Goal: Information Seeking & Learning: Learn about a topic

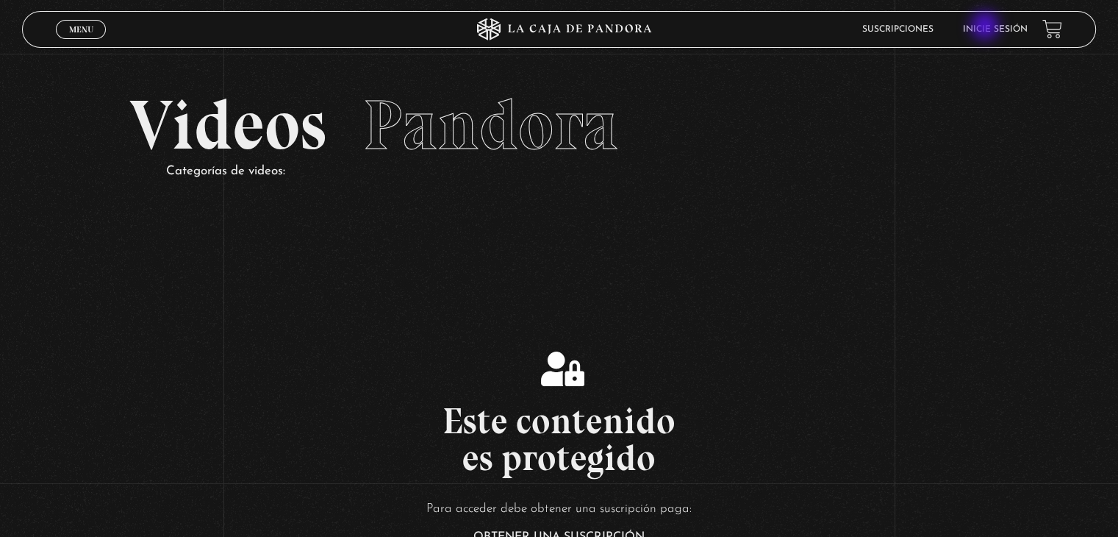
click at [1003, 34] on link "Inicie sesión" at bounding box center [995, 29] width 65 height 9
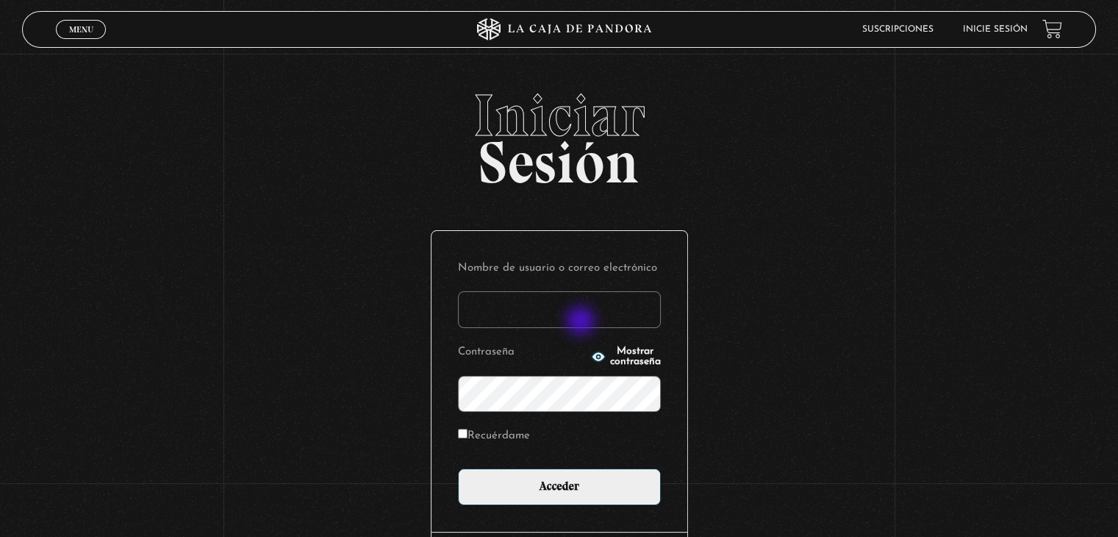
click at [582, 322] on input "Nombre de usuario o correo electrónico" at bounding box center [559, 309] width 203 height 37
paste input "[PERSON_NAME][EMAIL_ADDRESS][DOMAIN_NAME]"
type input "[PERSON_NAME][EMAIL_ADDRESS][DOMAIN_NAME]"
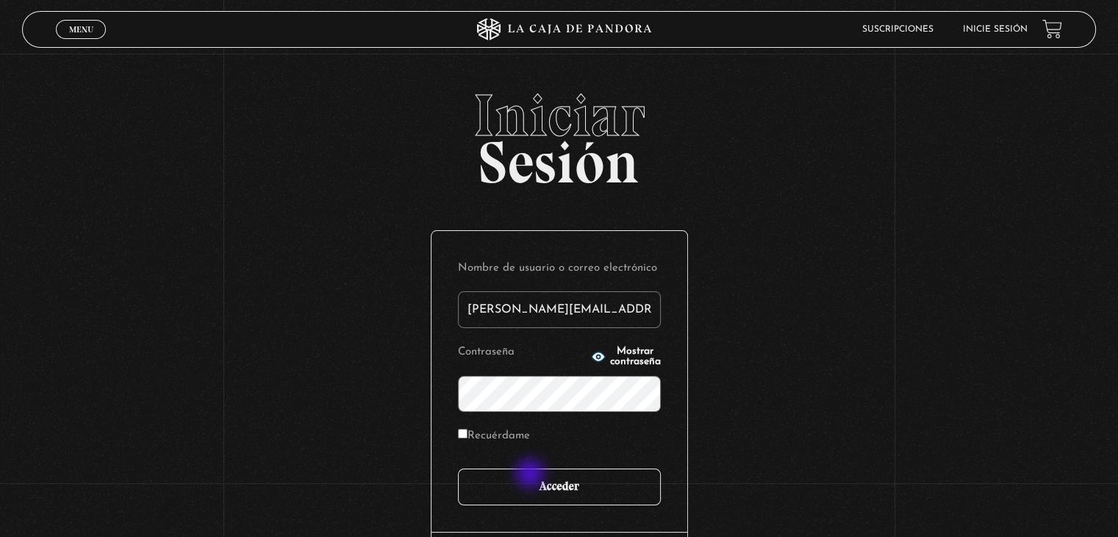
click at [531, 475] on input "Acceder" at bounding box center [559, 486] width 203 height 37
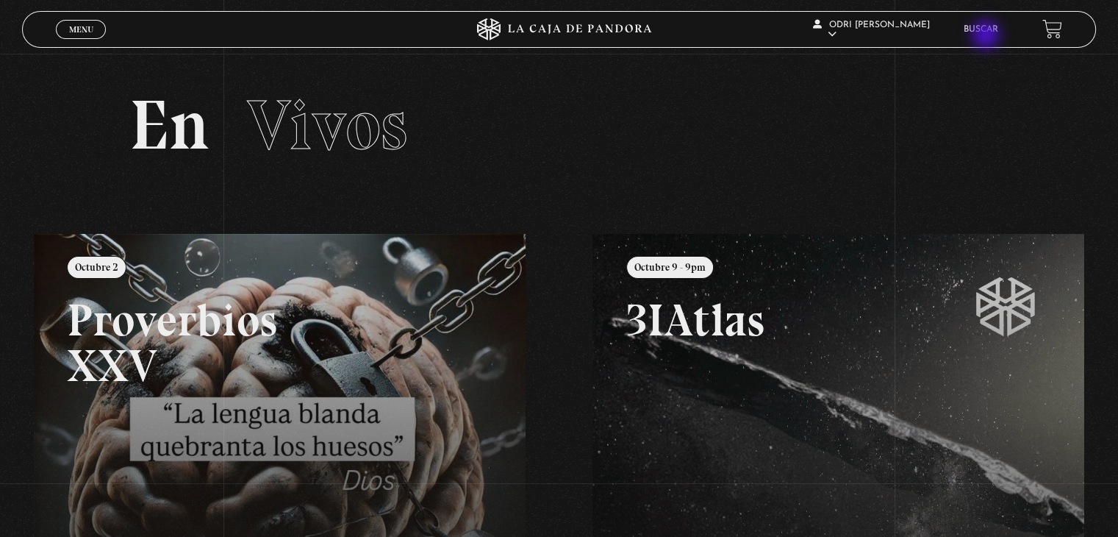
click at [988, 34] on link "Buscar" at bounding box center [981, 29] width 35 height 9
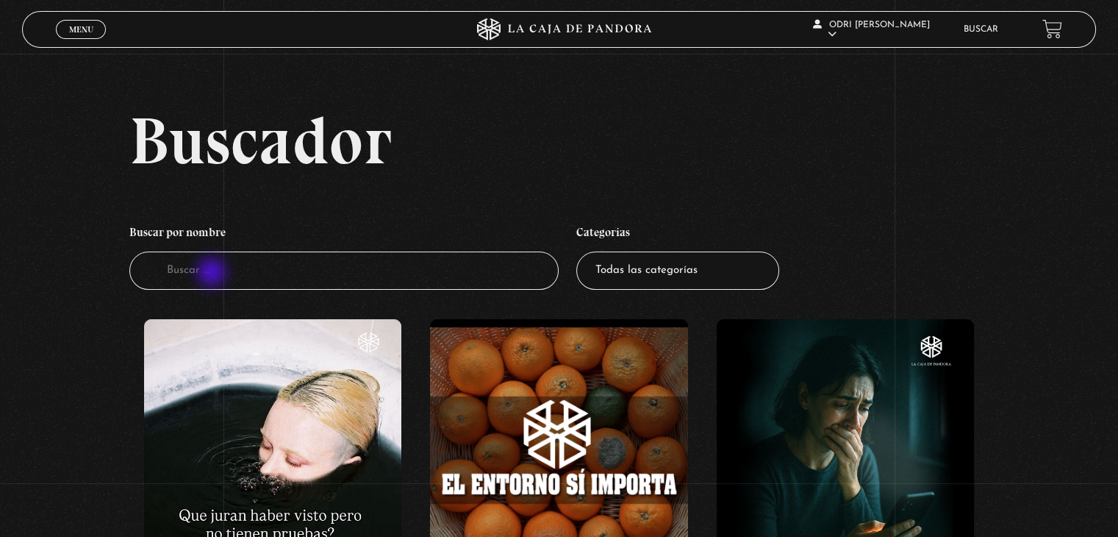
click at [213, 273] on input "Buscador" at bounding box center [343, 270] width 429 height 39
type input "nada te mata"
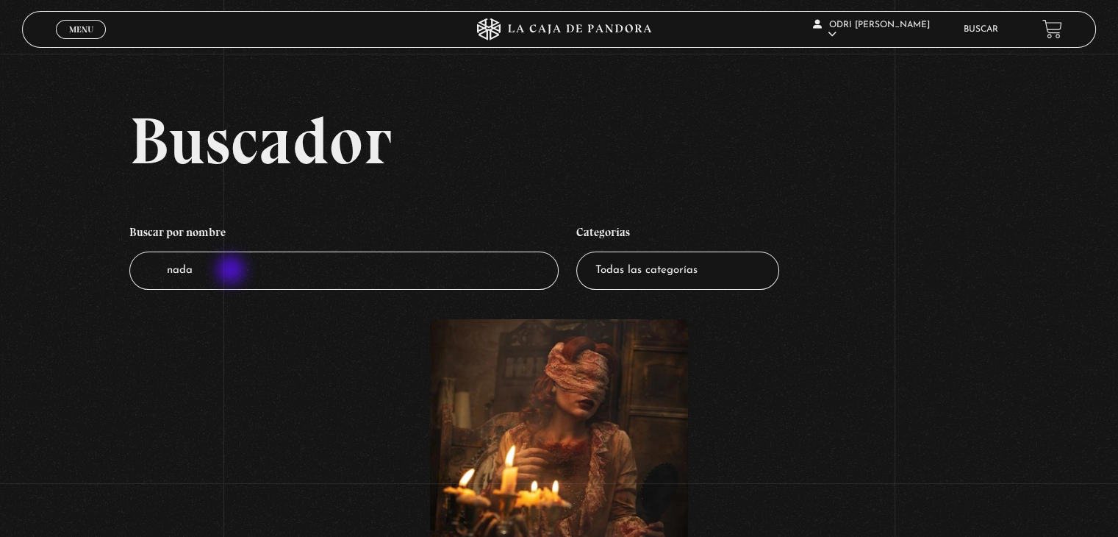
click at [232, 271] on input "nada" at bounding box center [343, 270] width 429 height 39
drag, startPoint x: 217, startPoint y: 267, endPoint x: 114, endPoint y: 265, distance: 102.9
click at [114, 265] on div "Buscador Buscar por nombre Buscador nada Categorías Todas las categorías 11:11 …" at bounding box center [559, 371] width 1118 height 529
type input "el [PERSON_NAME] es la mente"
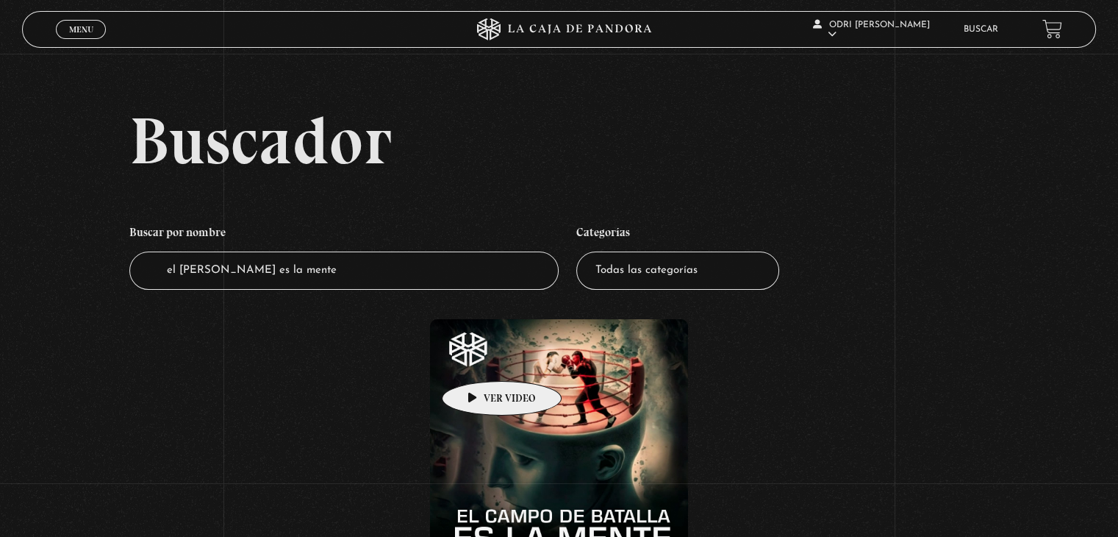
scroll to position [294, 0]
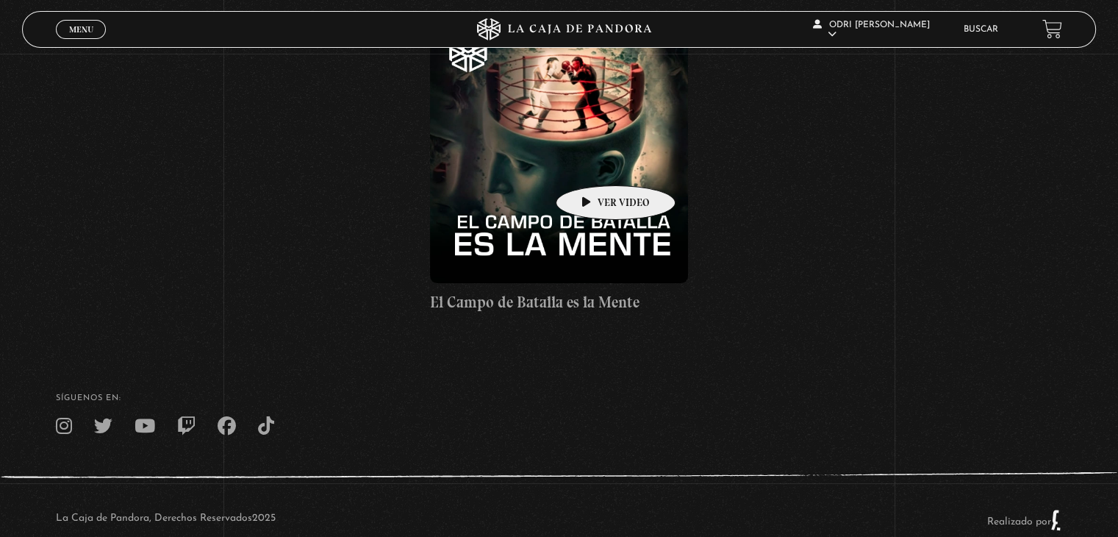
click at [592, 163] on figure at bounding box center [558, 153] width 257 height 257
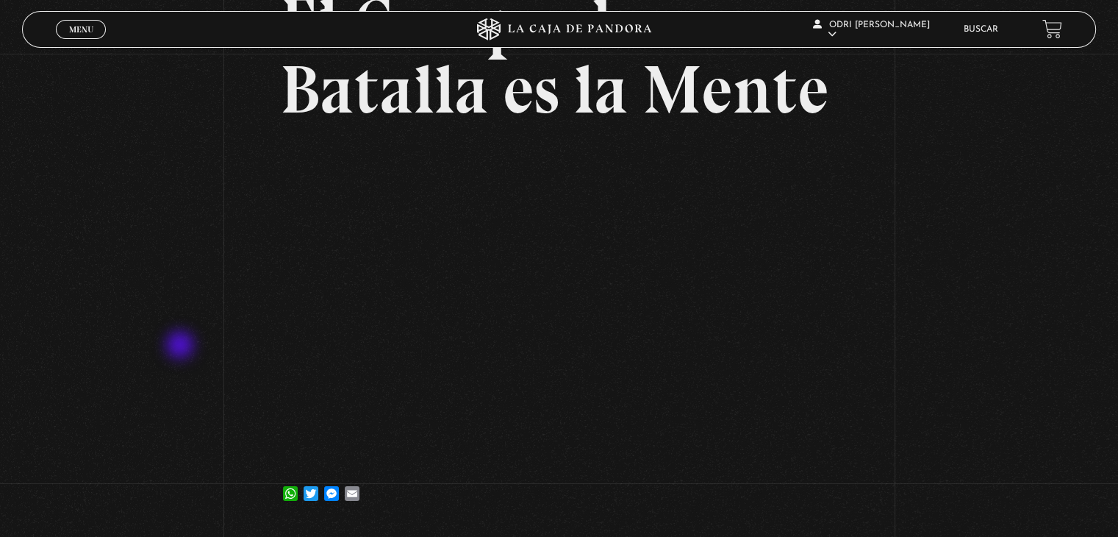
scroll to position [147, 0]
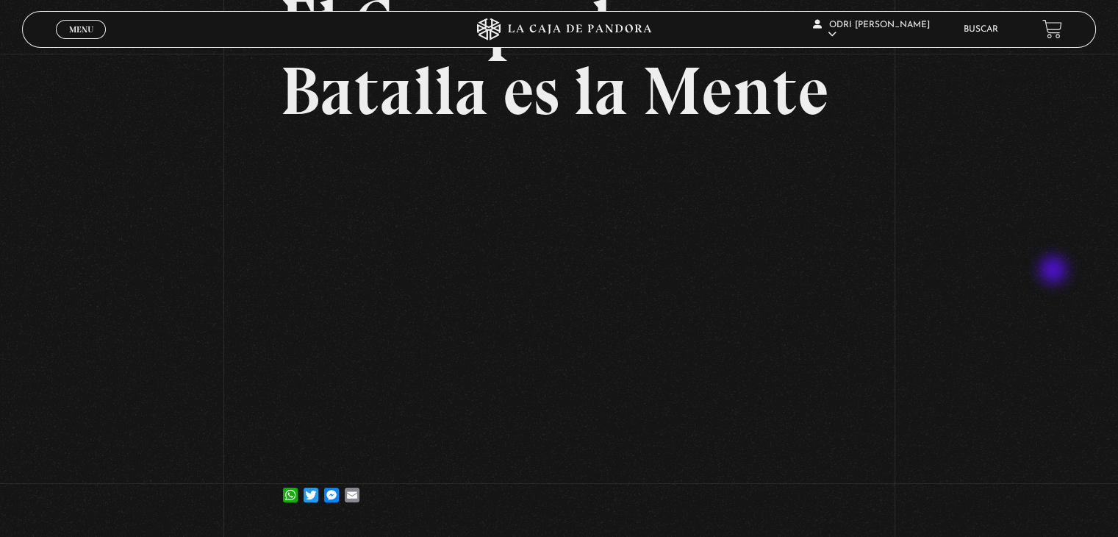
click at [1056, 271] on div "Volver [DATE] [GEOGRAPHIC_DATA][PERSON_NAME] es [GEOGRAPHIC_DATA] WhatsApp Twit…" at bounding box center [559, 218] width 1118 height 622
click at [115, 298] on div "Volver 10 octubre, 2021 El Campo de Batalla es la Mente WhatsApp Twitter Messen…" at bounding box center [559, 218] width 1118 height 622
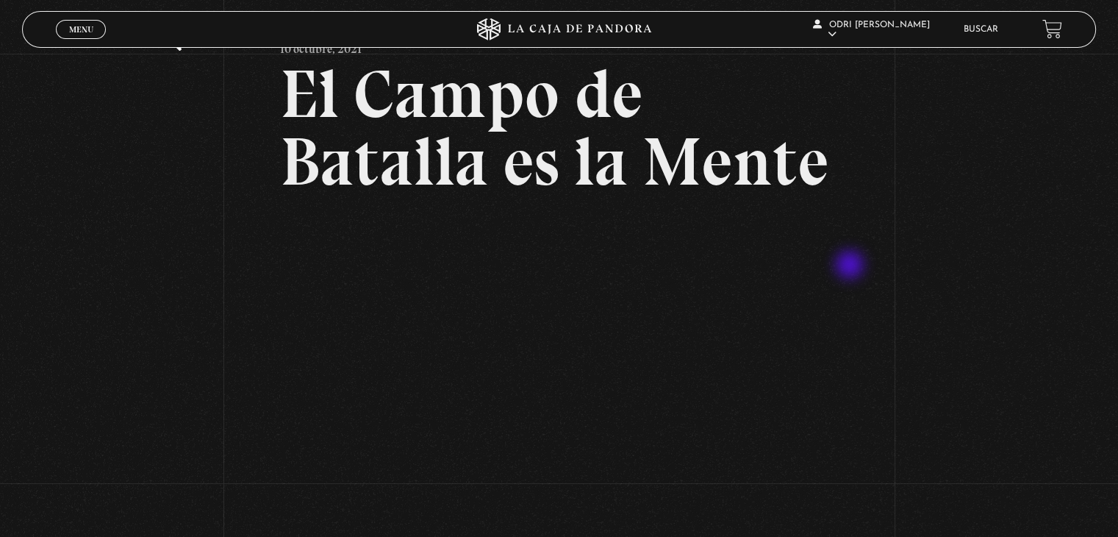
scroll to position [74, 0]
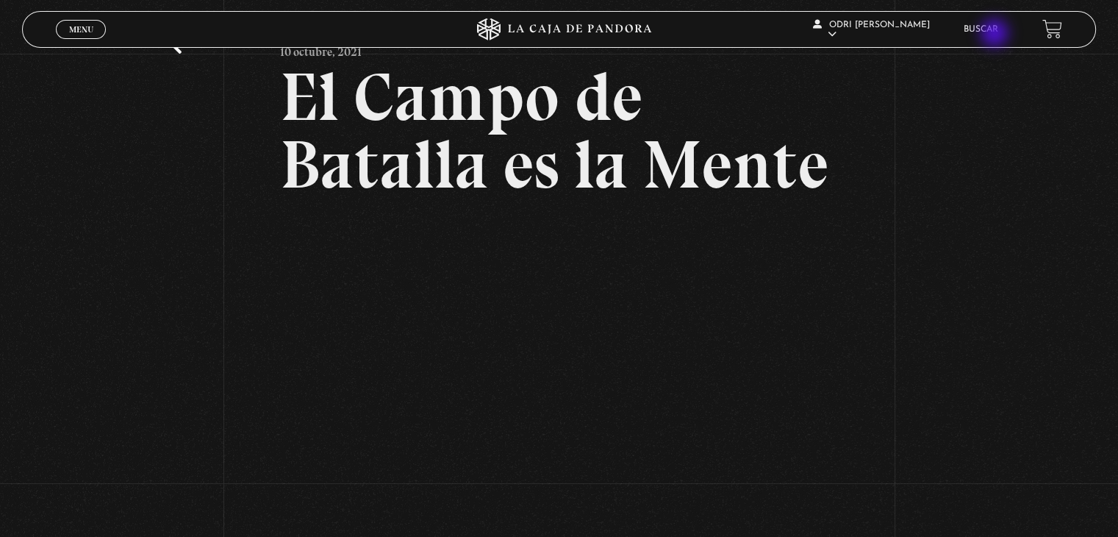
click at [997, 30] on link "Buscar" at bounding box center [981, 29] width 35 height 9
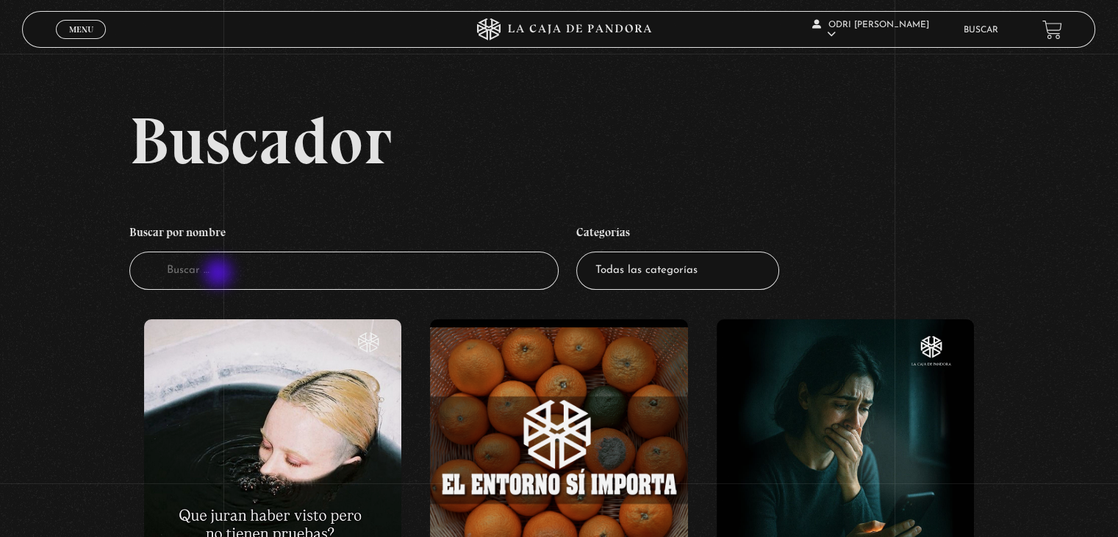
click at [221, 267] on input "Buscador" at bounding box center [343, 270] width 429 height 39
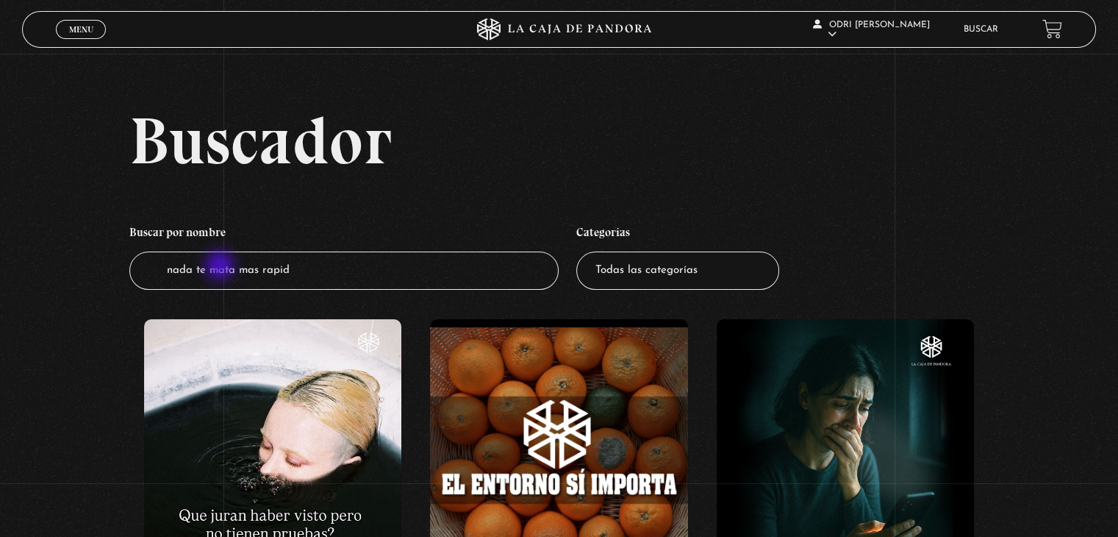
type input "nada te mata mas rapido"
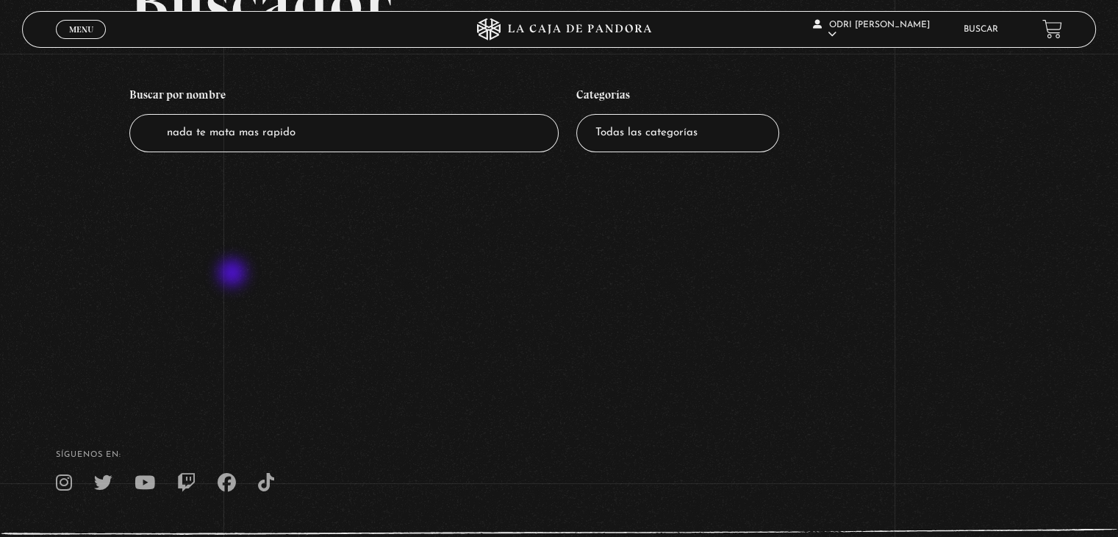
scroll to position [5, 0]
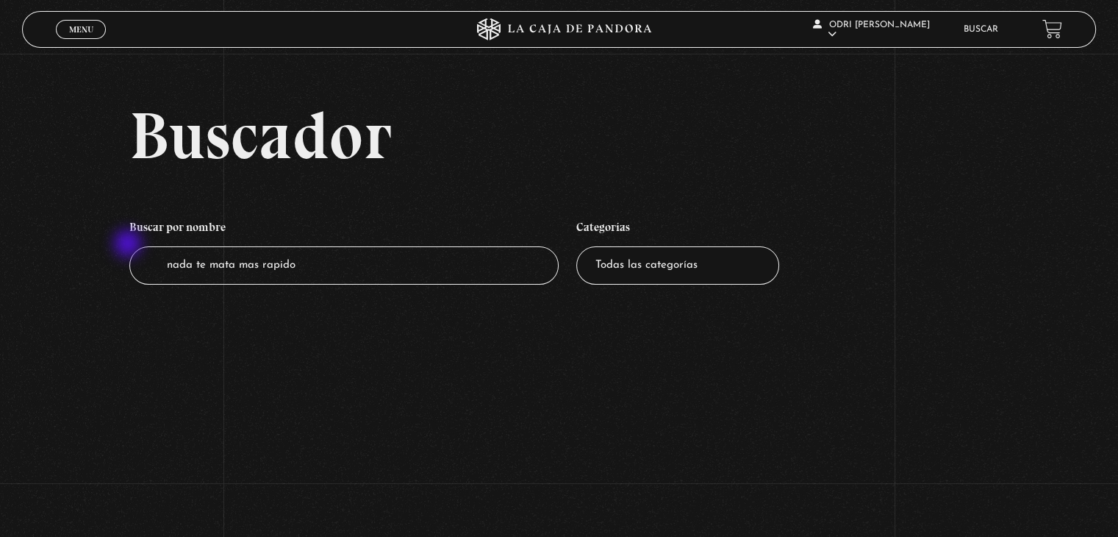
drag, startPoint x: 339, startPoint y: 267, endPoint x: 129, endPoint y: 245, distance: 210.7
click at [129, 245] on div "Buscador Buscar por nombre Buscador nada te mata mas rapido Categorías Todas la…" at bounding box center [559, 208] width 1118 height 212
click at [93, 25] on span "Menu" at bounding box center [81, 29] width 24 height 9
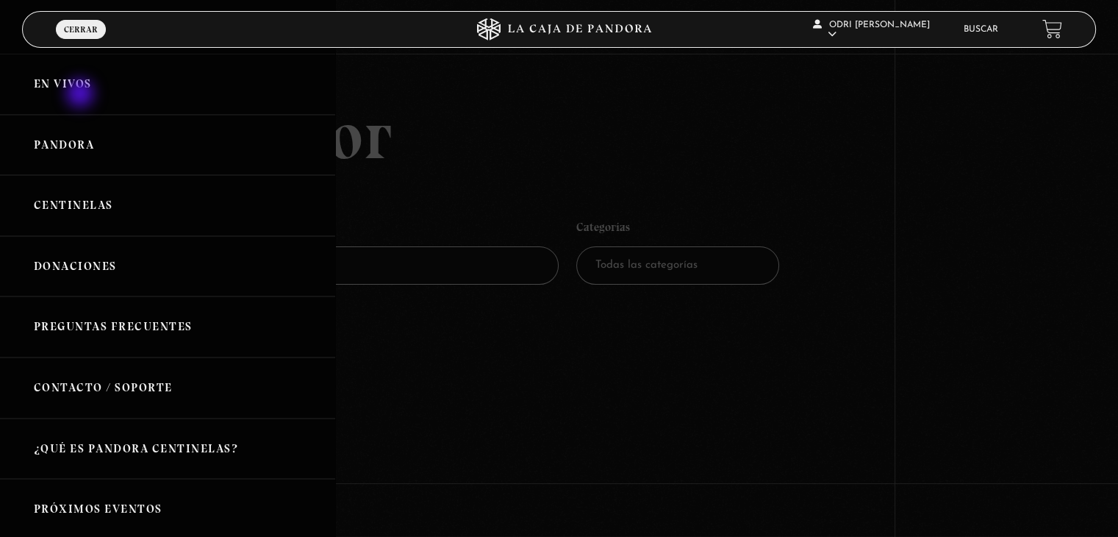
click at [84, 93] on link "En vivos" at bounding box center [167, 84] width 335 height 61
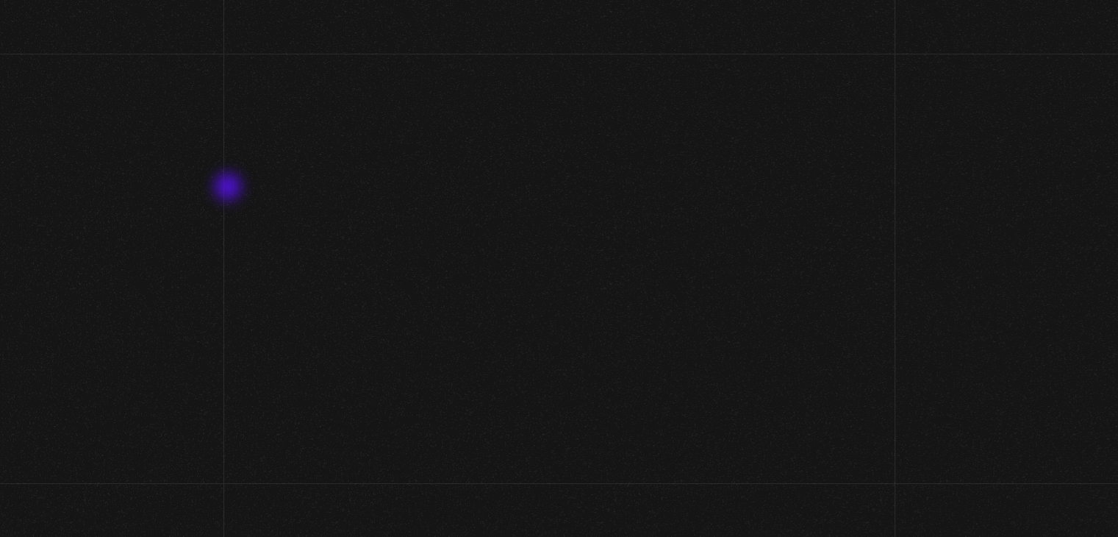
scroll to position [74, 0]
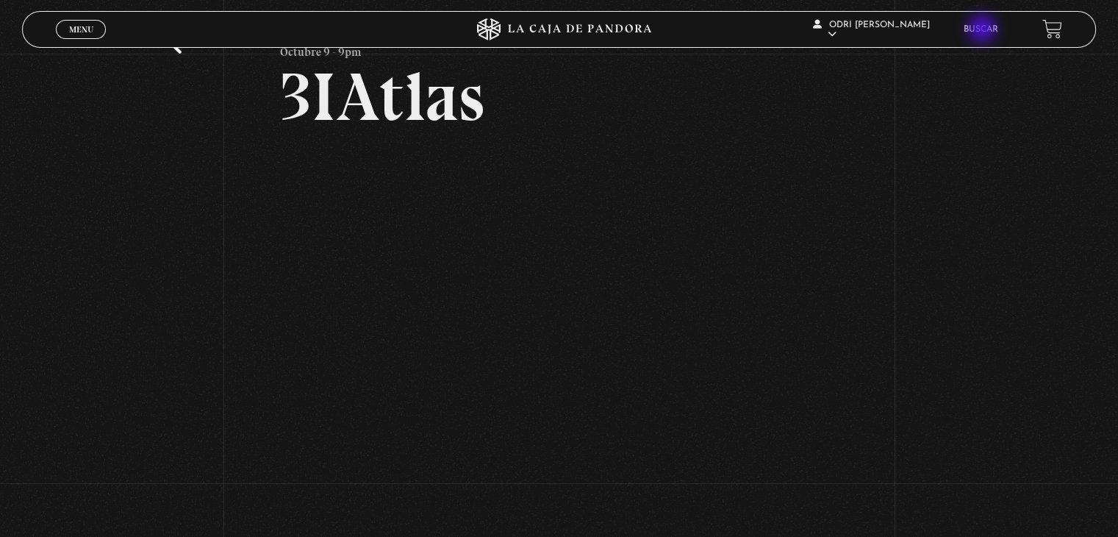
click at [984, 30] on link "Buscar" at bounding box center [981, 29] width 35 height 9
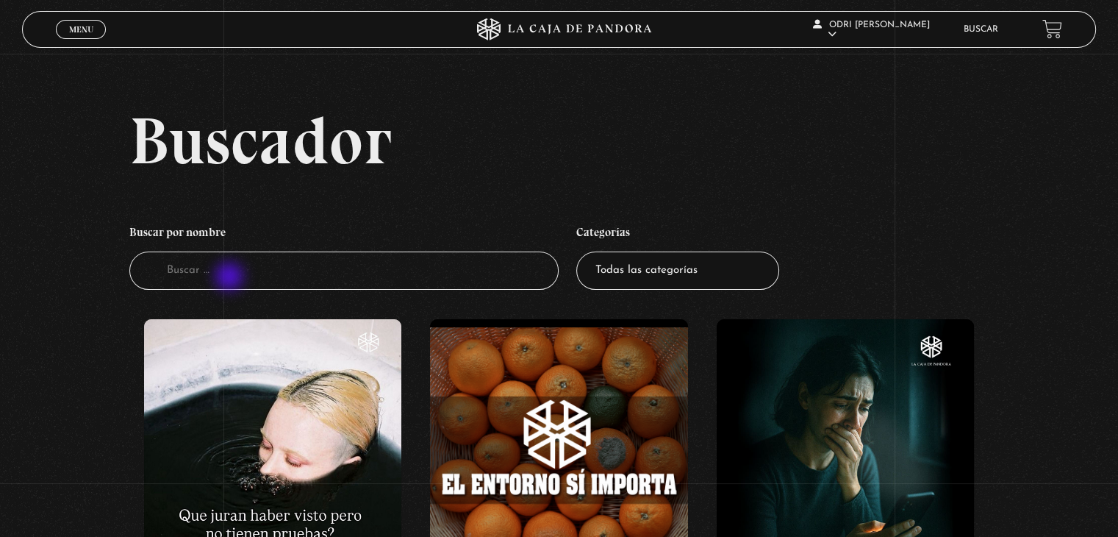
click at [231, 278] on input "Buscador" at bounding box center [343, 270] width 429 height 39
type input "[DEMOGRAPHIC_DATA]"
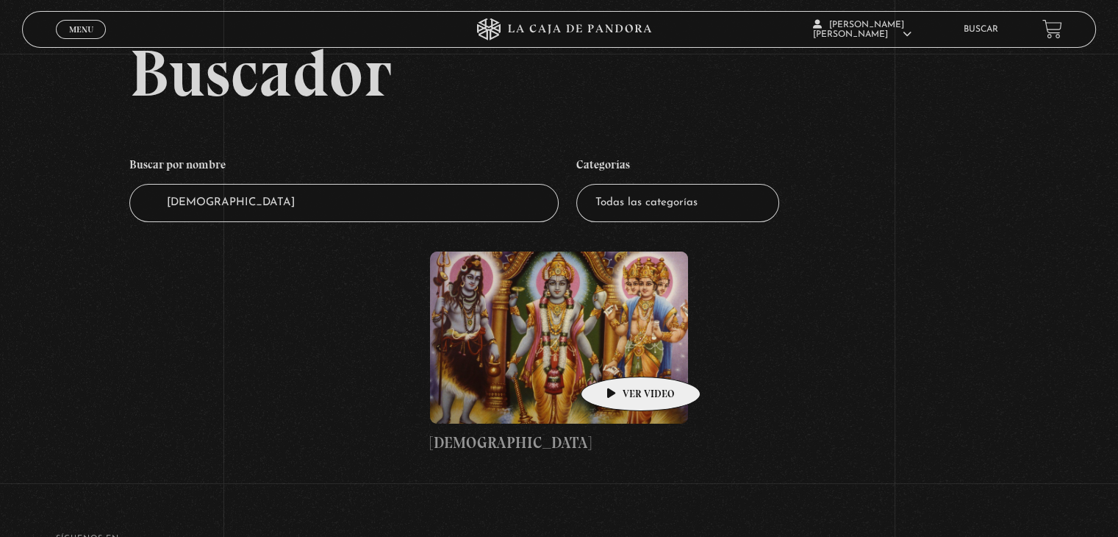
scroll to position [147, 0]
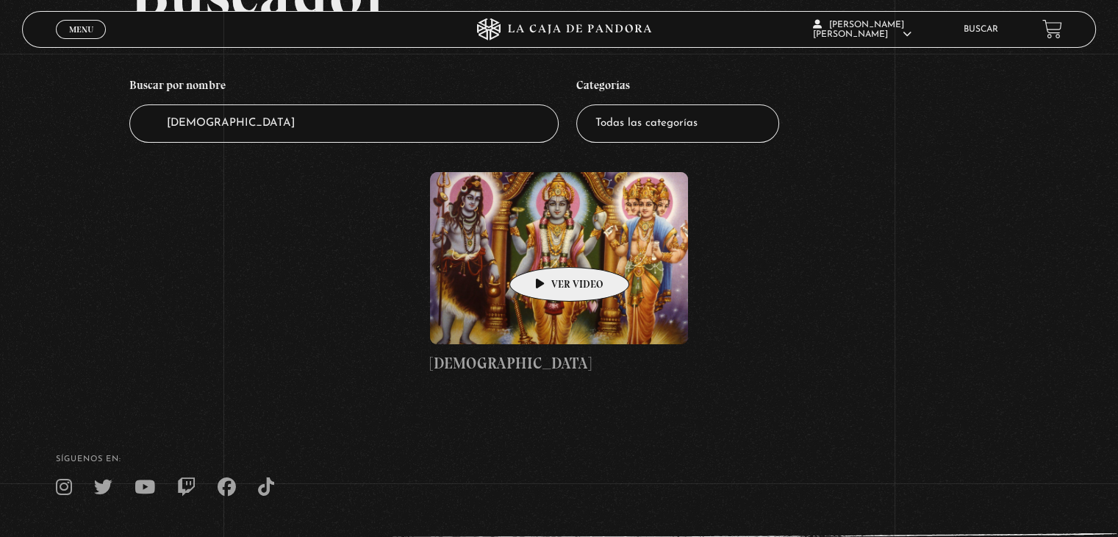
click at [546, 245] on figure at bounding box center [558, 258] width 257 height 172
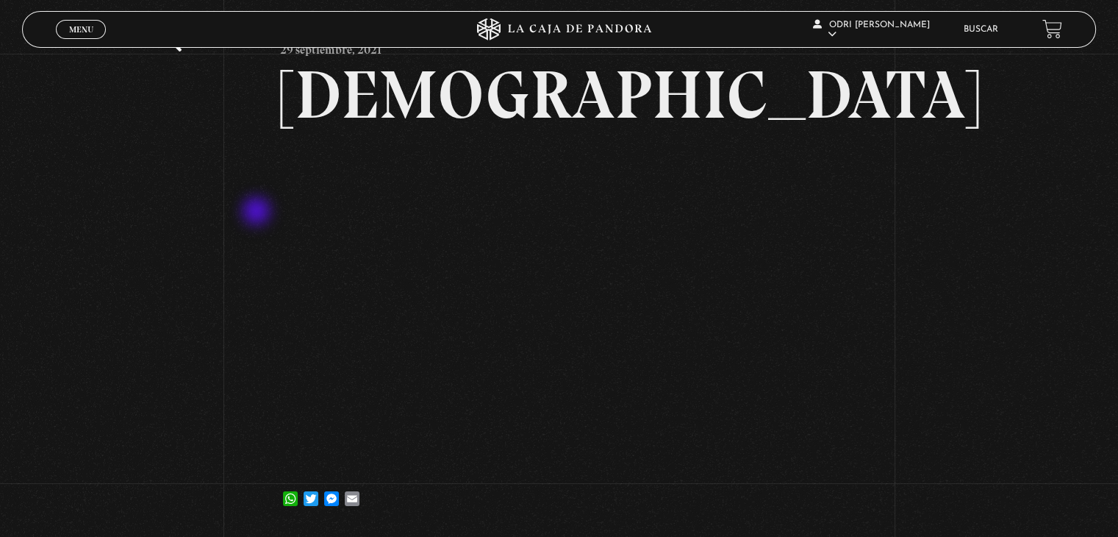
scroll to position [74, 0]
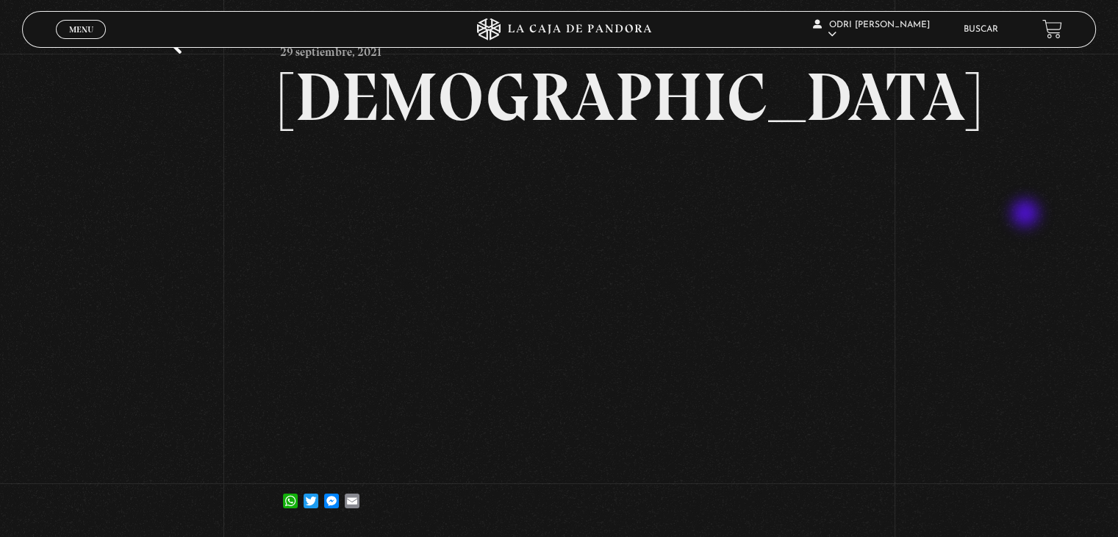
click at [1027, 215] on div "Volver 29 septiembre, 2021 Hinduismo WhatsApp Twitter Messenger Email" at bounding box center [559, 257] width 1118 height 554
click at [917, 394] on div "Volver 29 septiembre, 2021 Hinduismo WhatsApp Twitter Messenger Email" at bounding box center [559, 257] width 1118 height 554
